Goal: Communication & Community: Ask a question

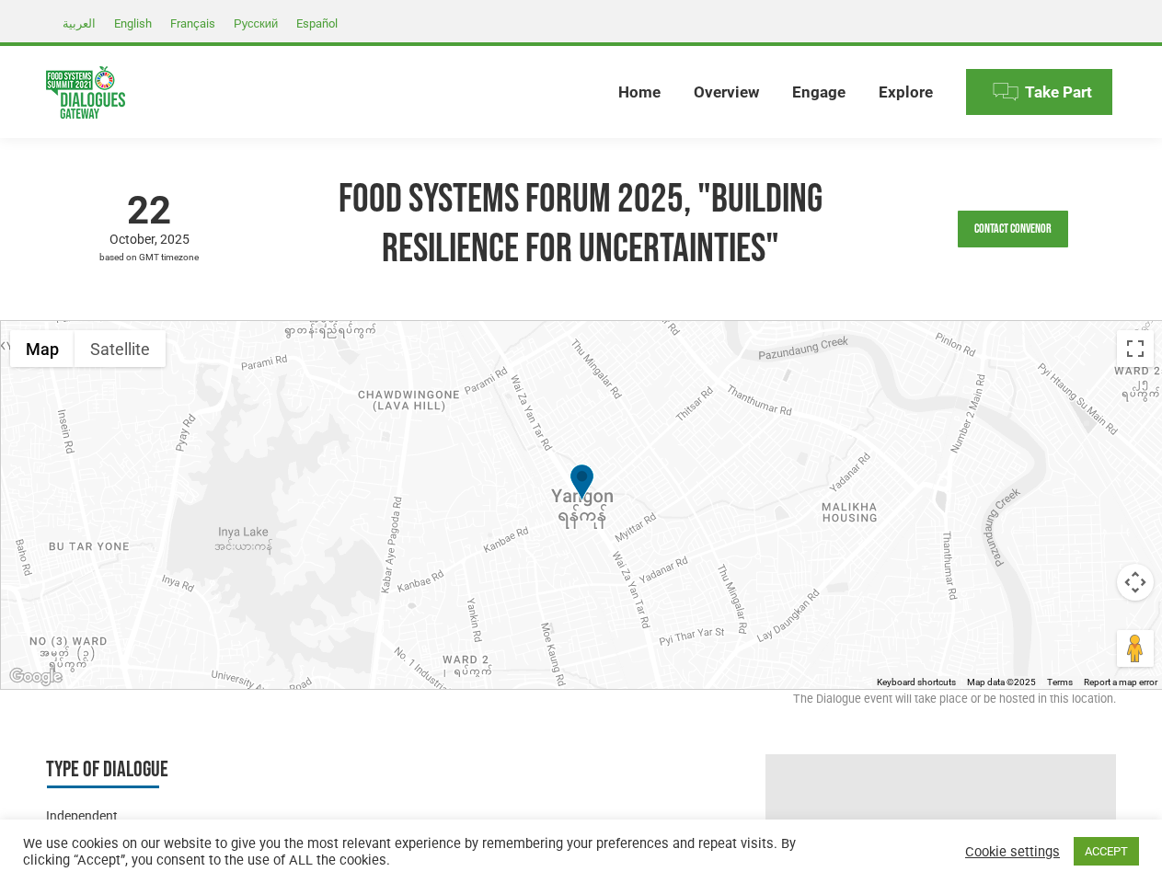
click at [581, 442] on div at bounding box center [582, 505] width 1162 height 368
click at [1013, 229] on link "Contact Convenor" at bounding box center [1013, 229] width 110 height 37
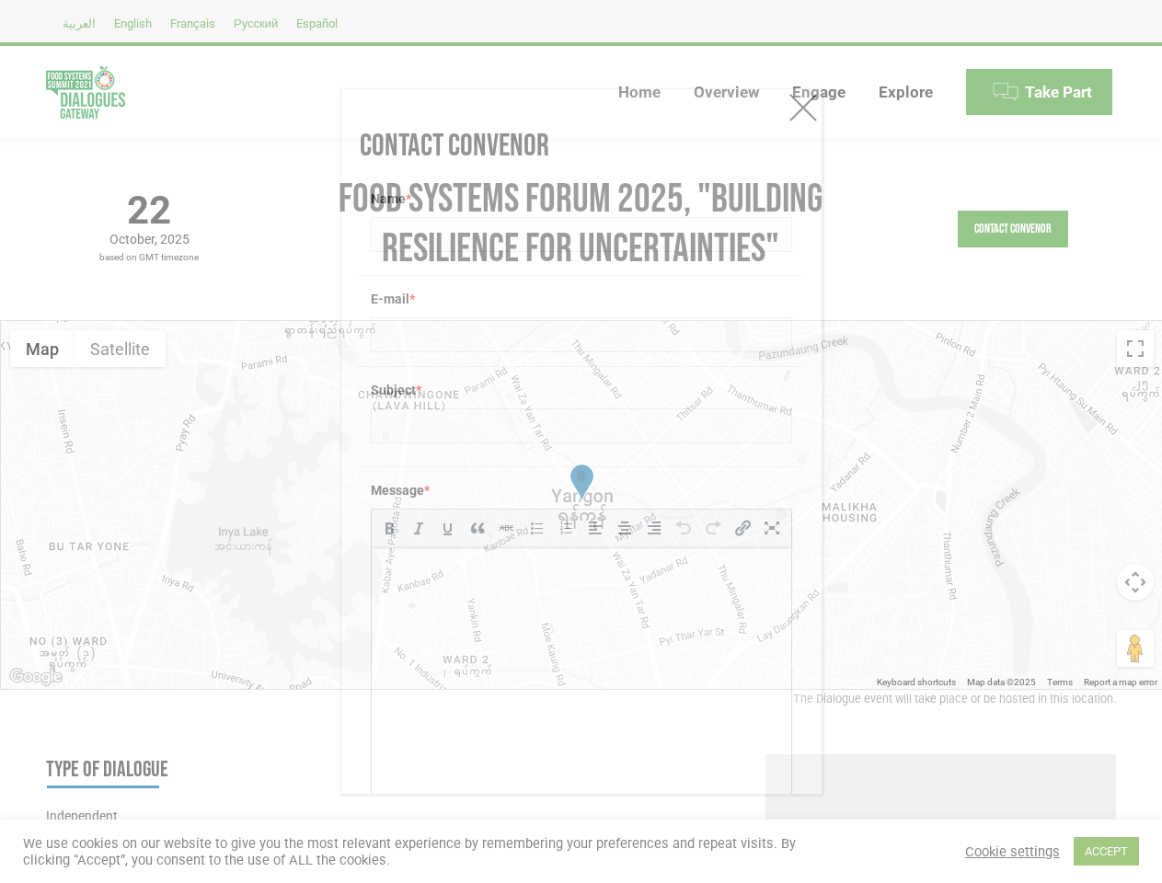
click at [582, 505] on div "Message * b i link b-quote del ins img ul ol li code more close tags" at bounding box center [582, 660] width 444 height 387
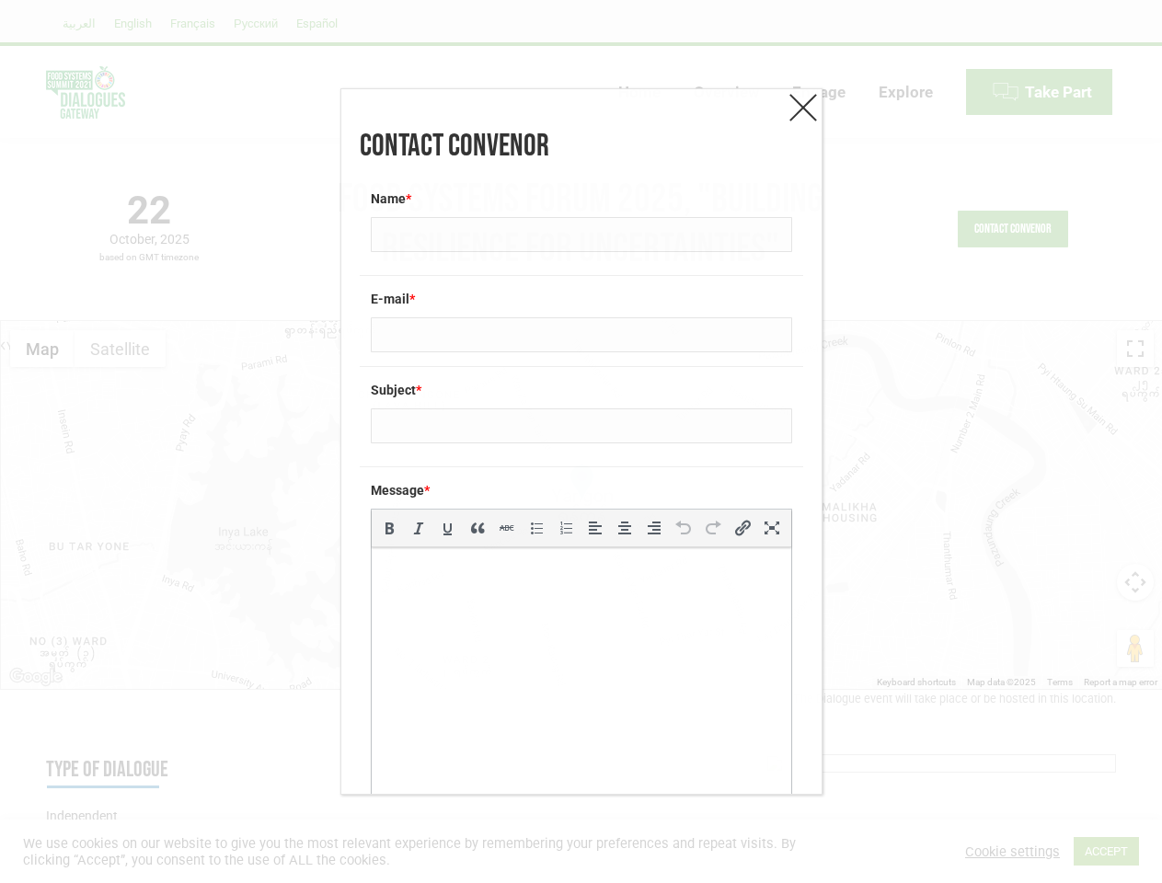
click at [582, 505] on div "Message * b i link b-quote del ins img ul ol li code more close tags" at bounding box center [582, 660] width 444 height 387
click at [582, 484] on label "Message *" at bounding box center [581, 490] width 421 height 18
click at [42, 349] on div "Contact Convenor Name * E-mail * Subject * Message * b i link b-quote del ins i…" at bounding box center [581, 441] width 1162 height 883
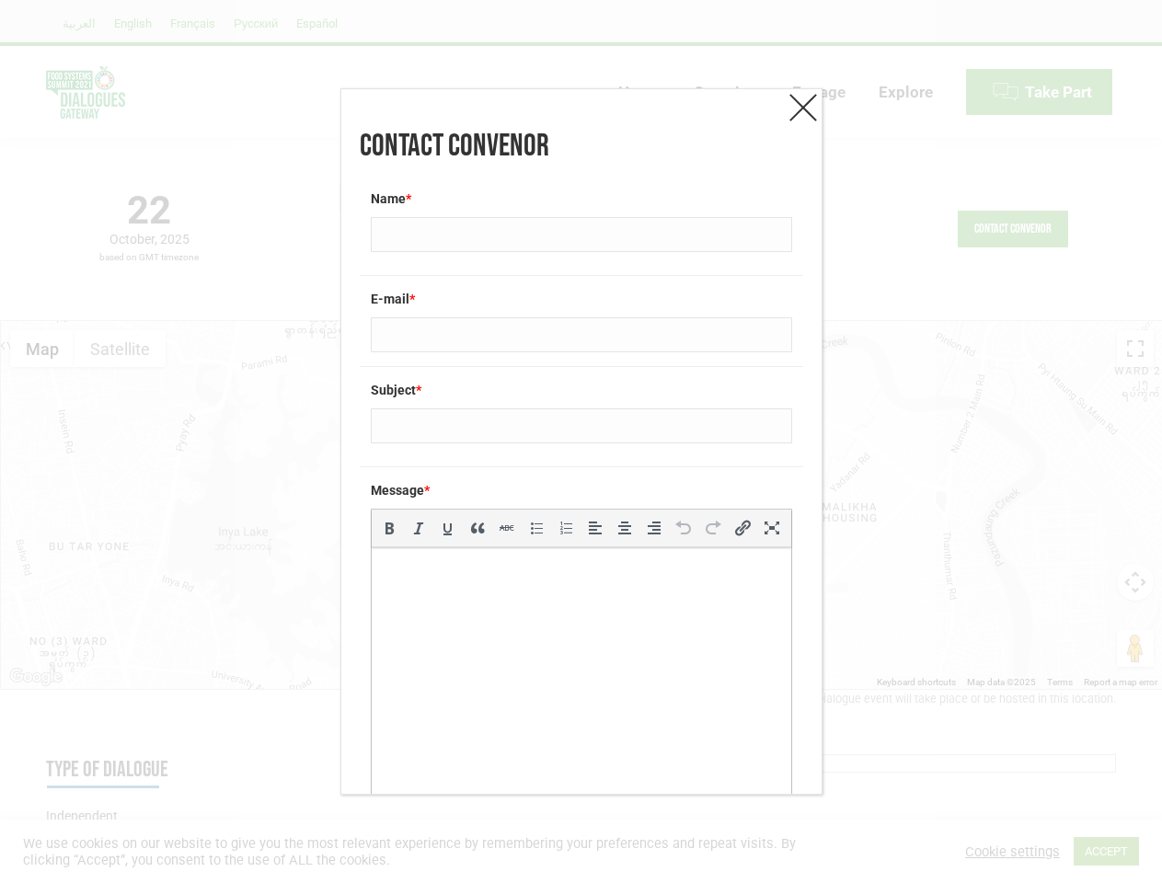
click at [120, 349] on div "Contact Convenor Name * E-mail * Subject * Message * b i link b-quote del ins i…" at bounding box center [581, 441] width 1162 height 883
